Goal: Browse casually: Explore the website without a specific task or goal

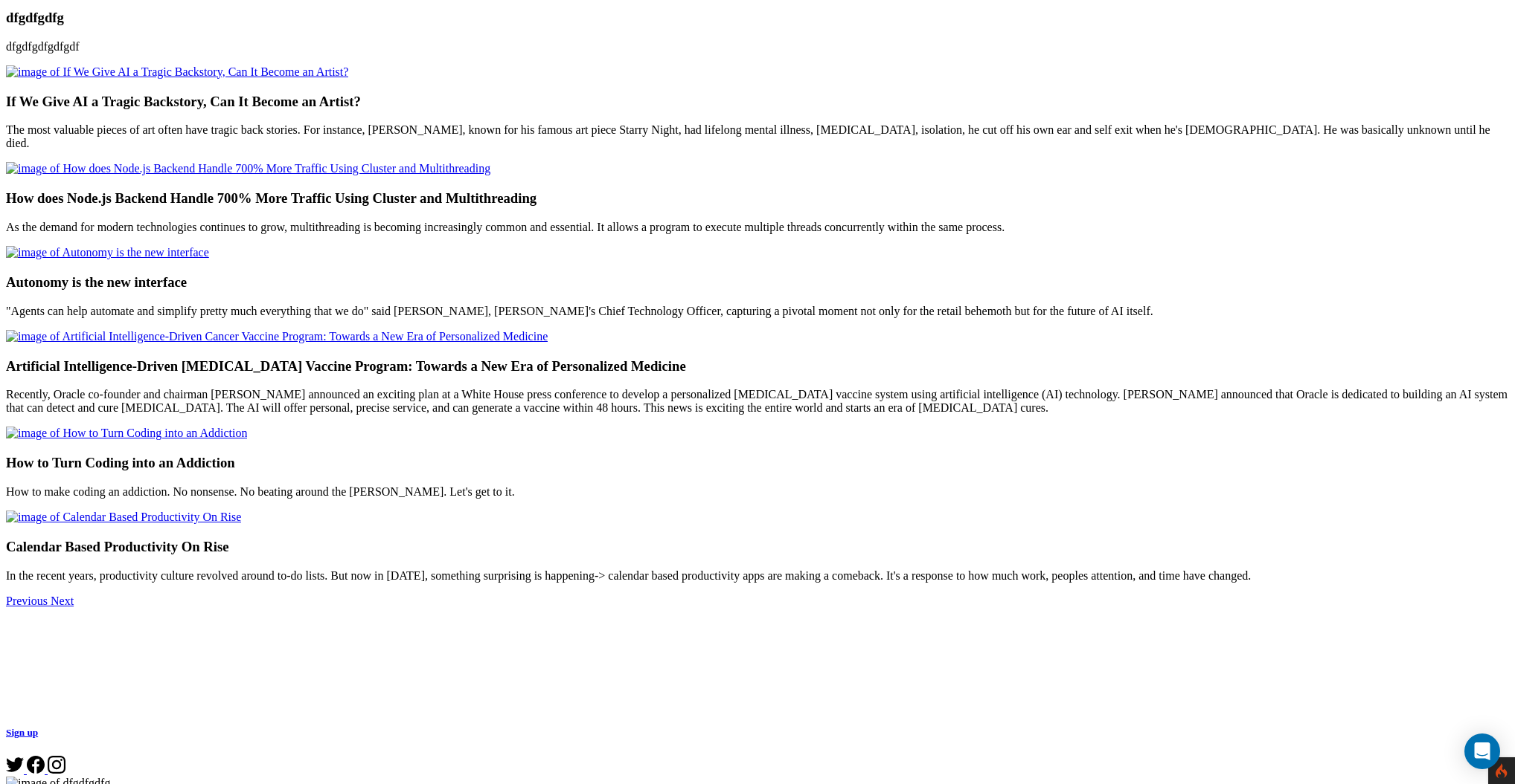
scroll to position [331, 0]
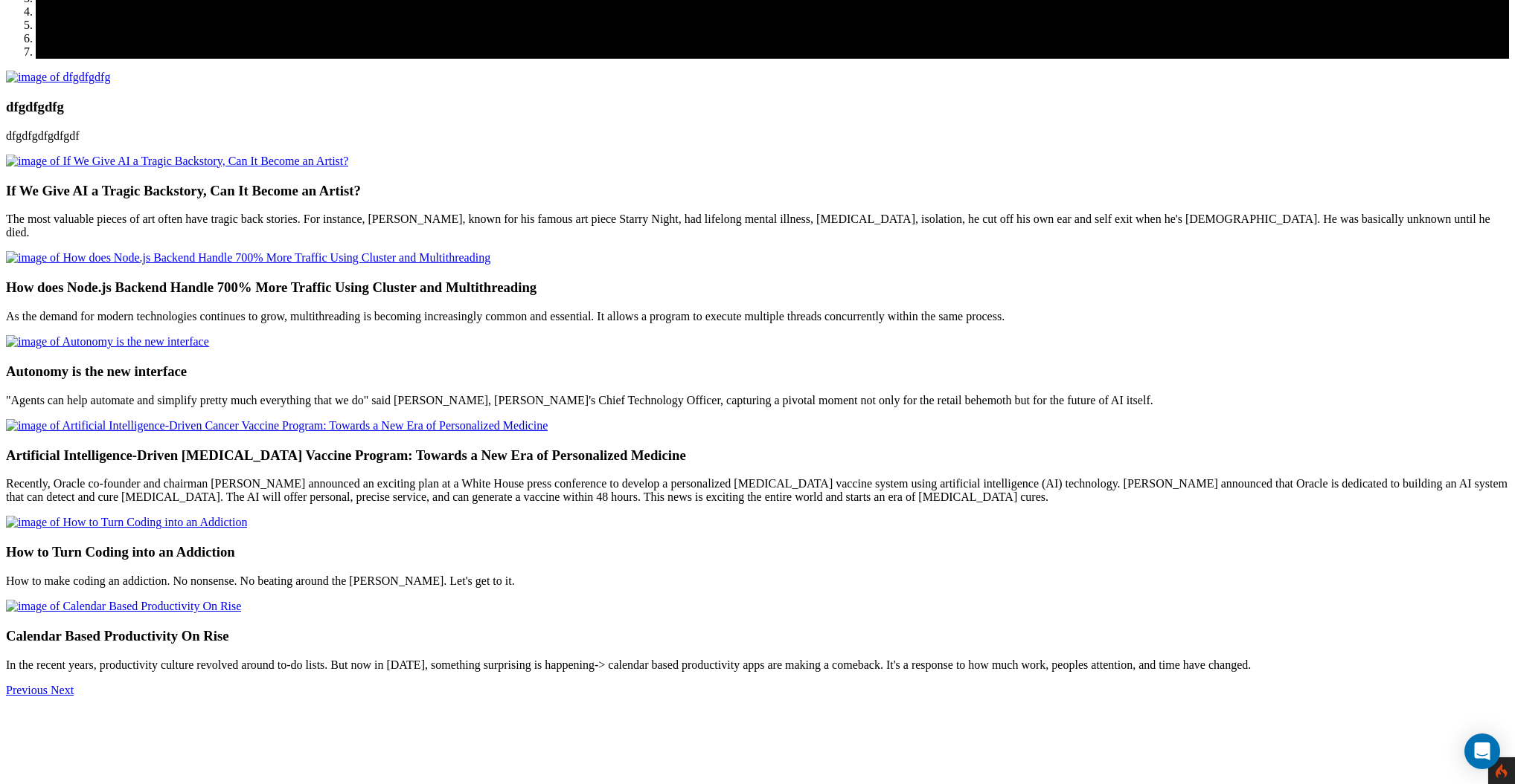
scroll to position [267, 0]
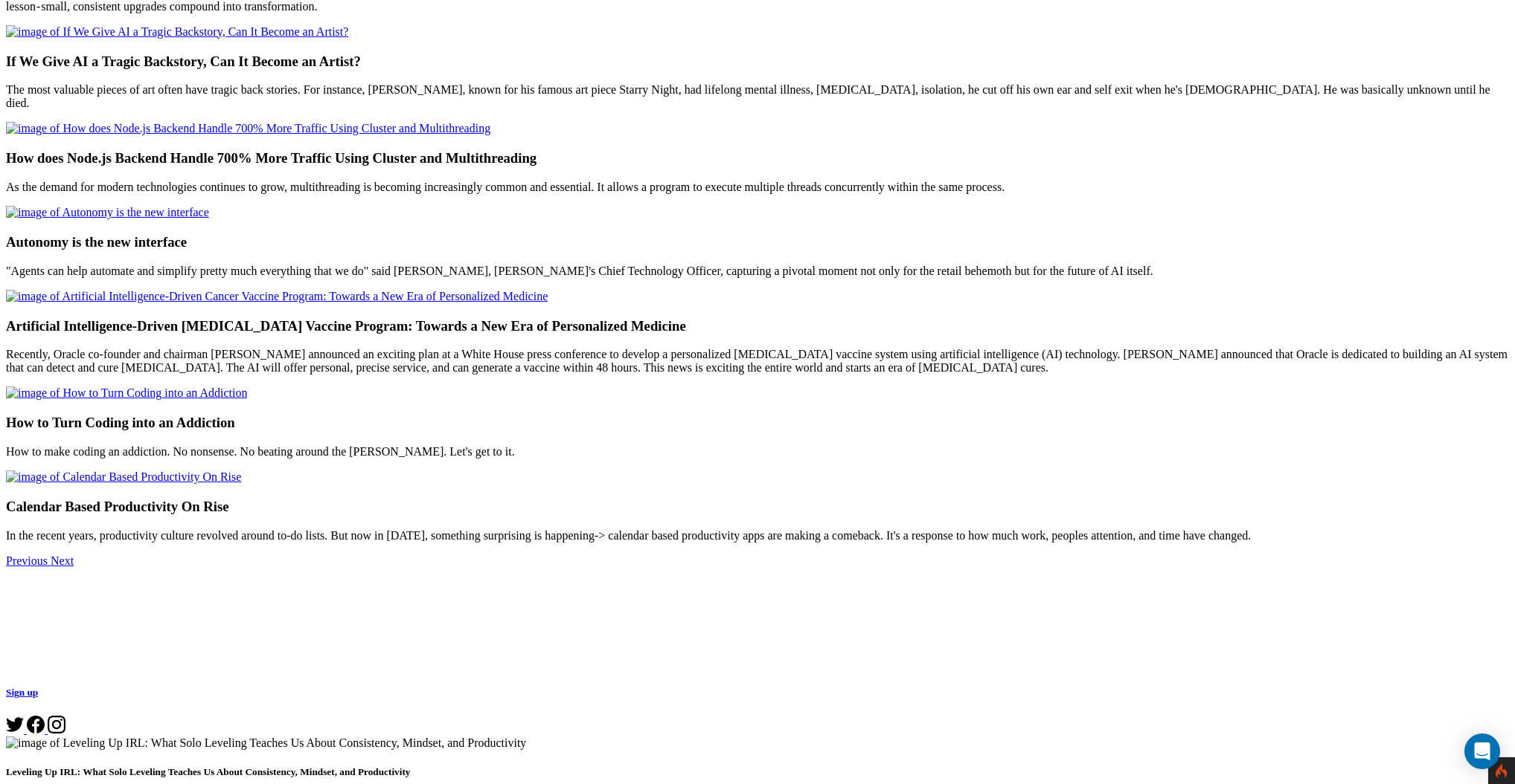
scroll to position [487, 0]
